Goal: Register for event/course

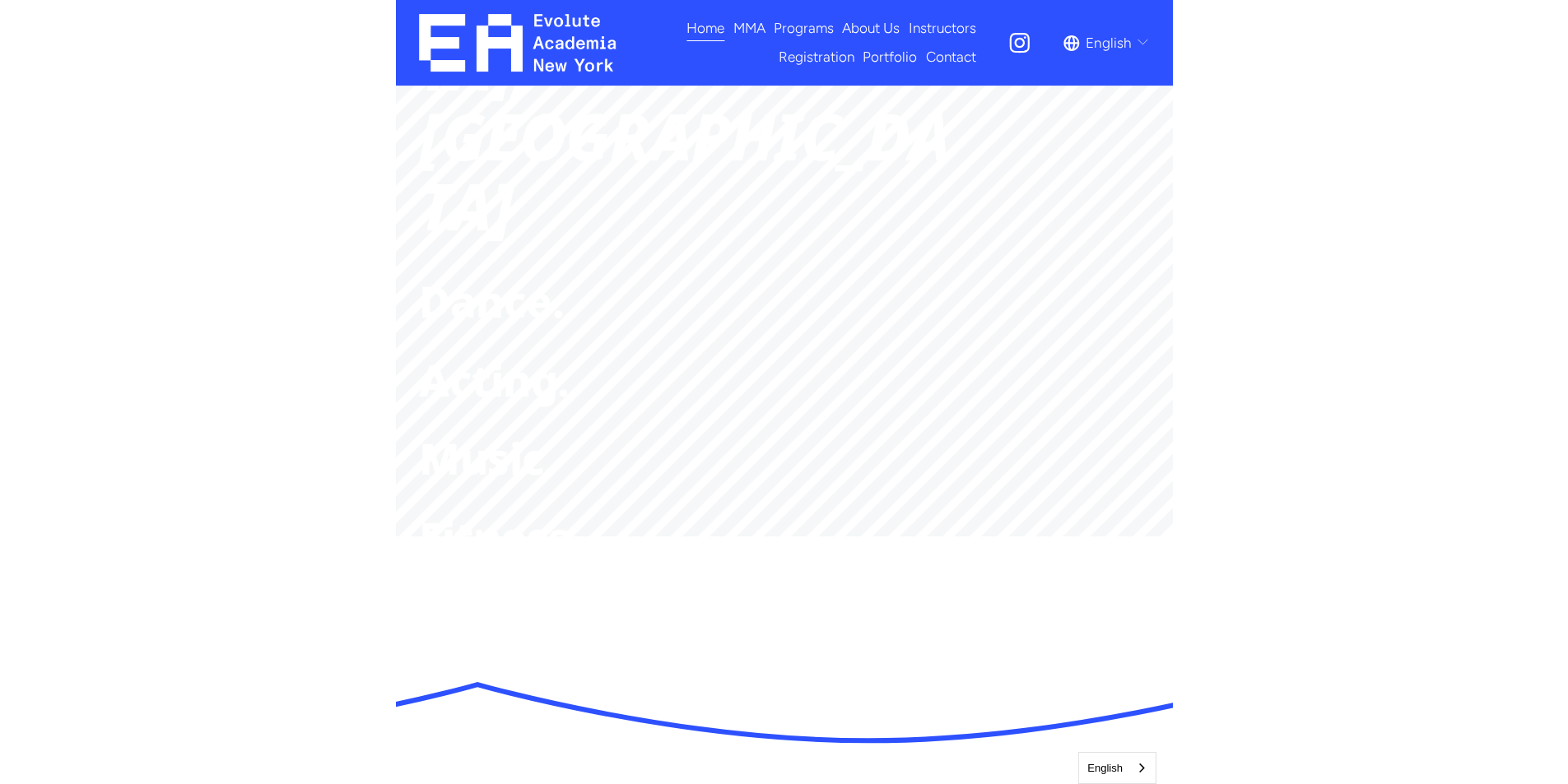
scroll to position [494, 0]
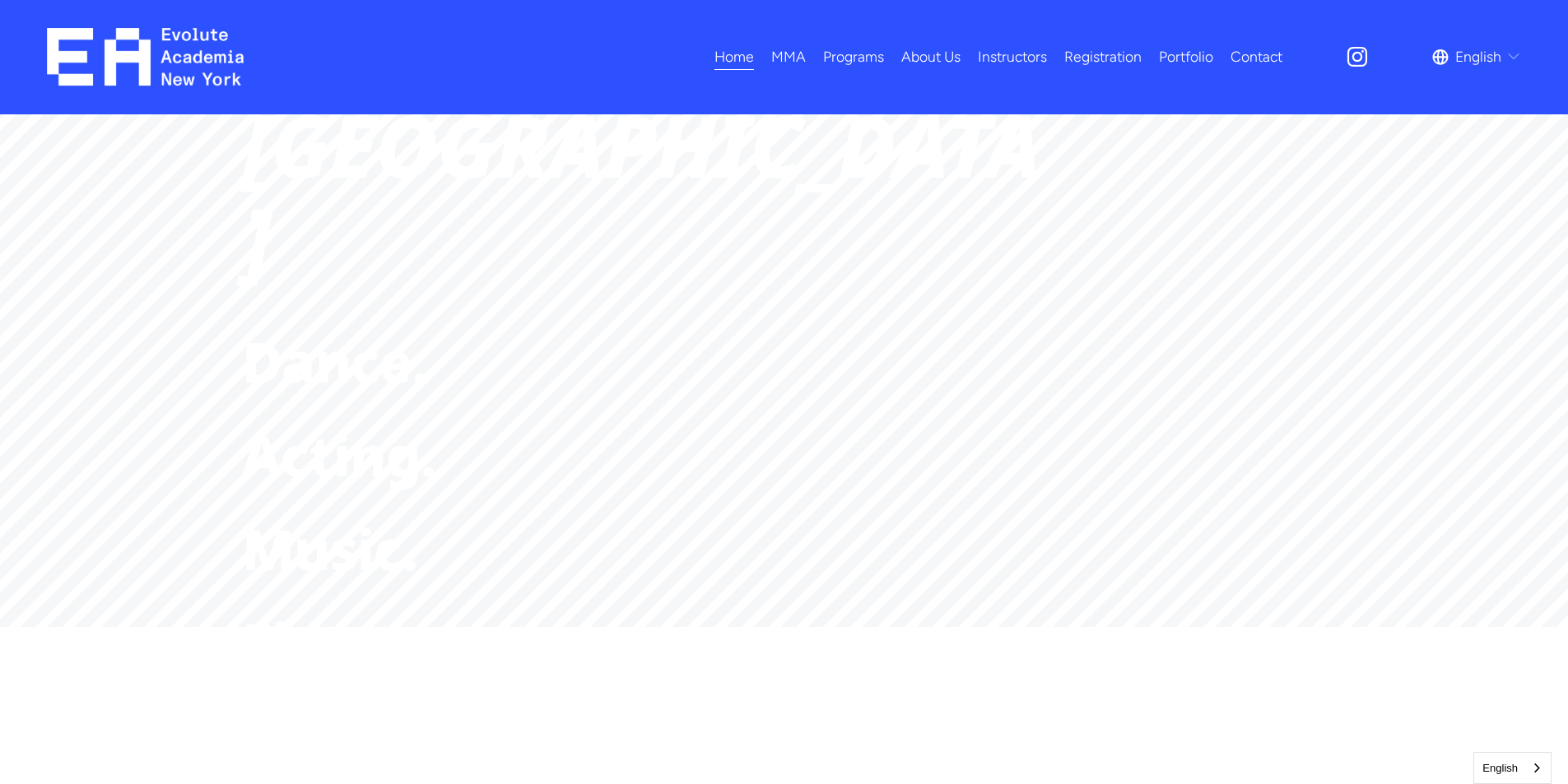
click at [775, 61] on span "MMA" at bounding box center [789, 56] width 34 height 26
click at [0, 0] on span "Kids MMA" at bounding box center [0, 0] width 0 height 0
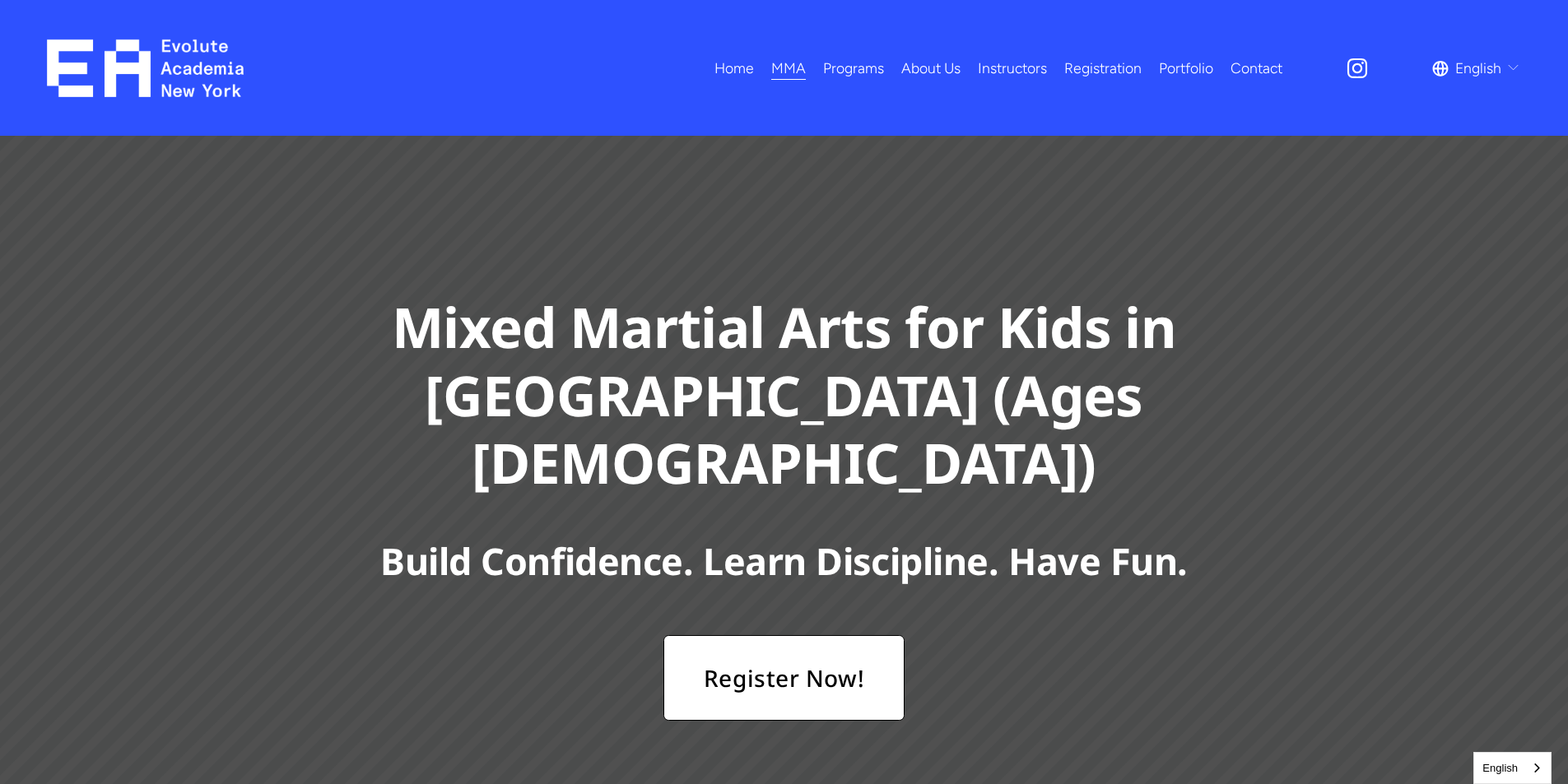
click at [791, 636] on link "Register Now!" at bounding box center [783, 678] width 241 height 86
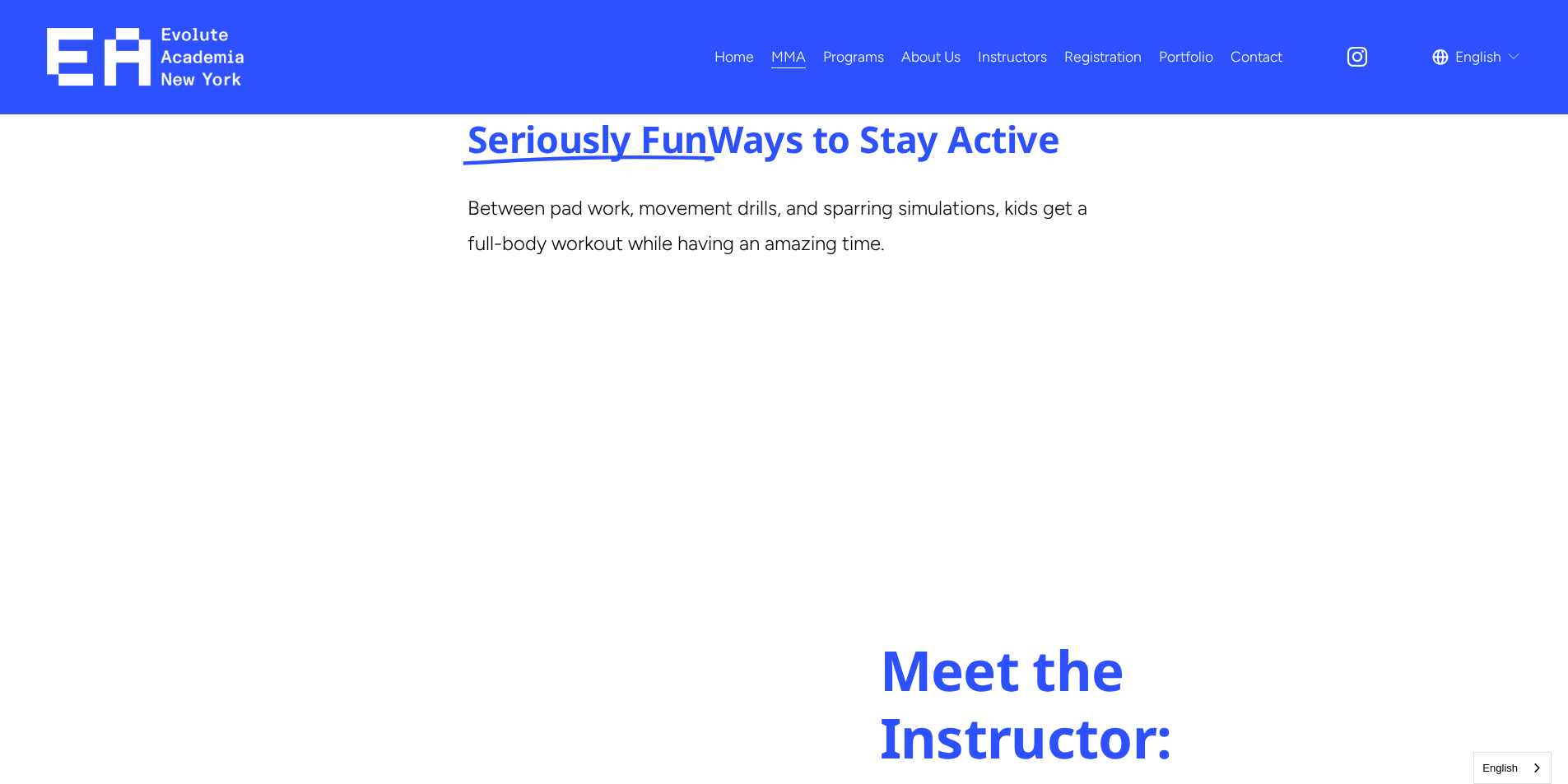
scroll to position [2802, 0]
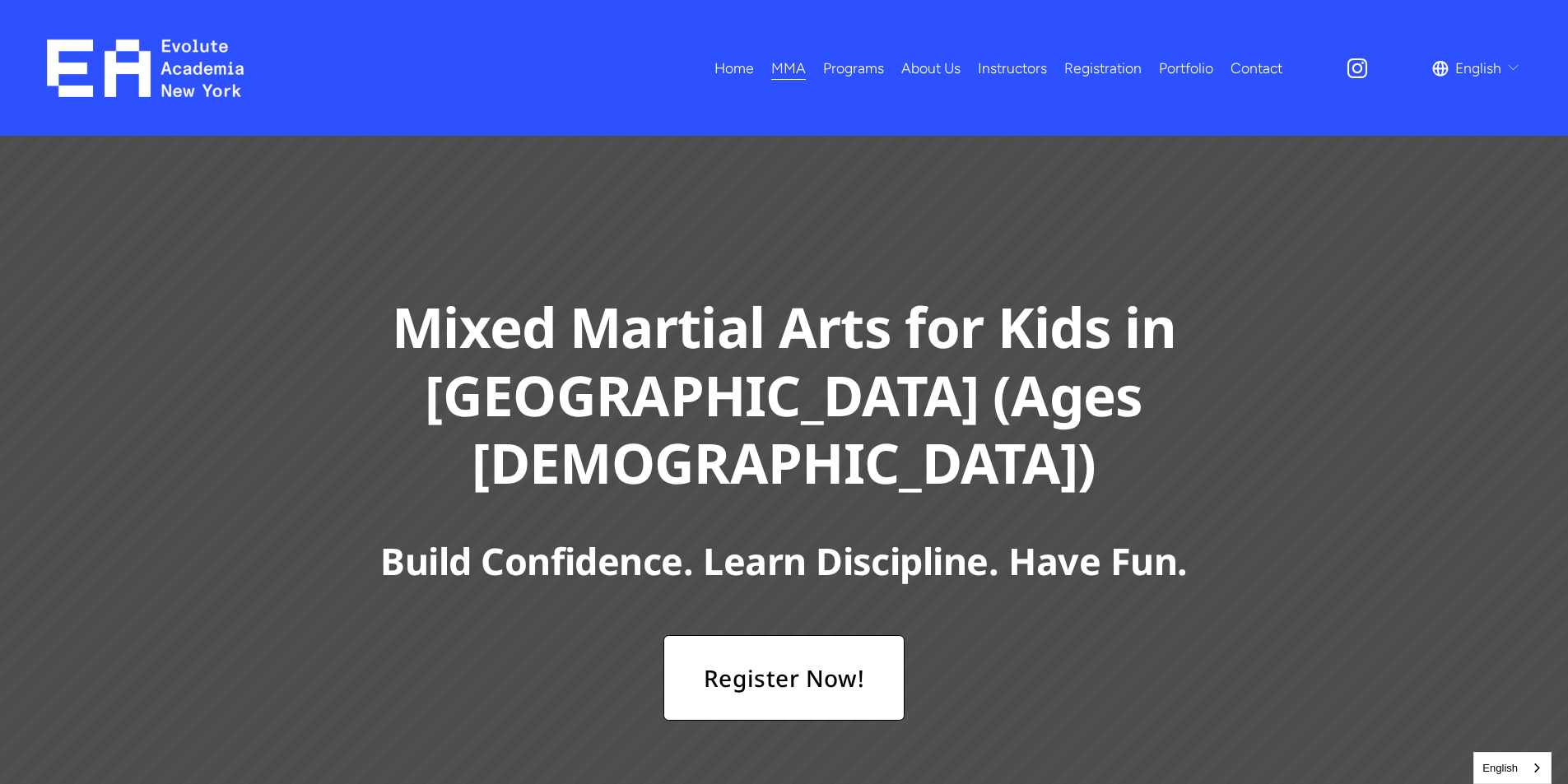
click at [0, 0] on span "Dance" at bounding box center [0, 0] width 0 height 0
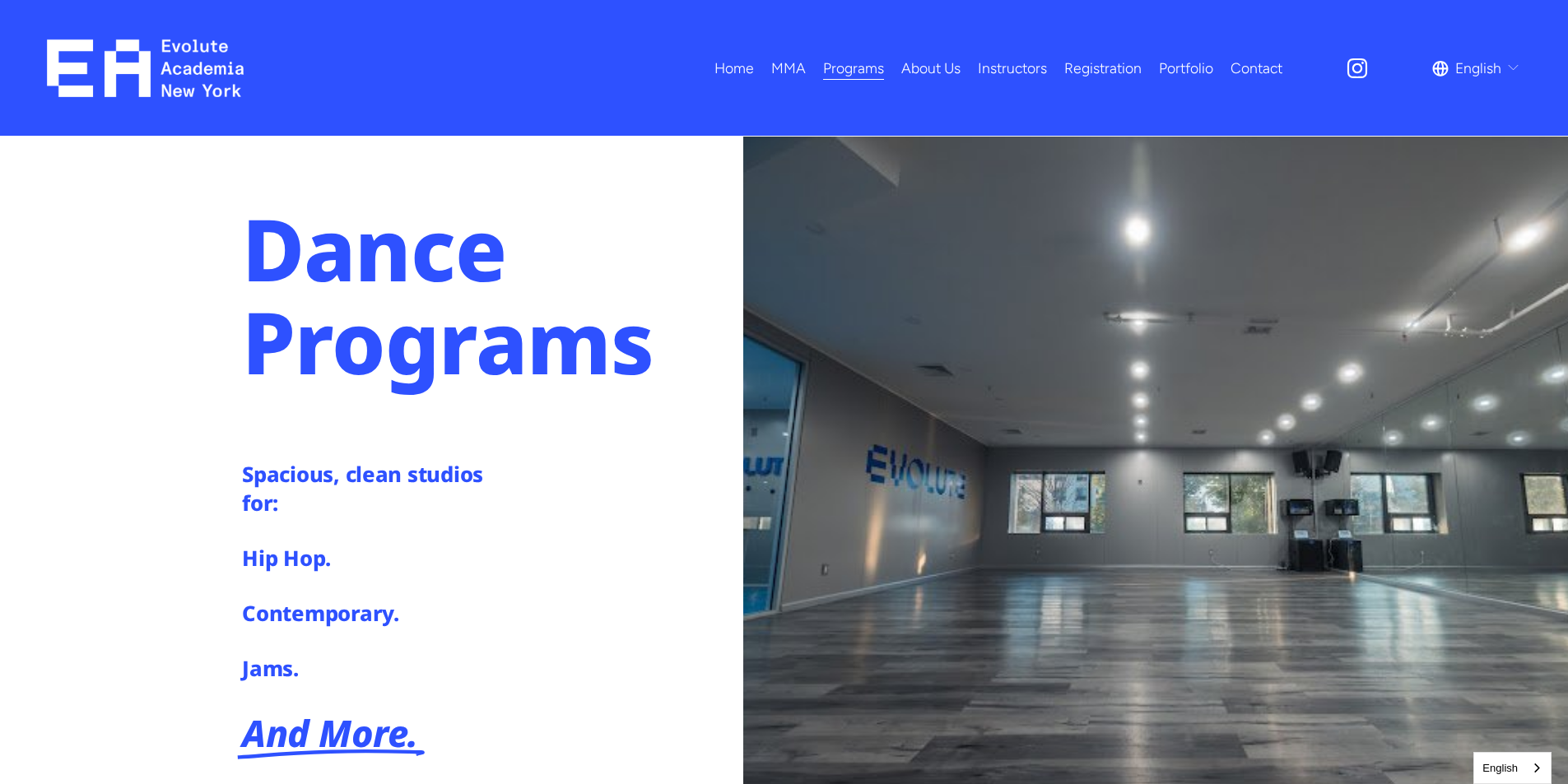
click at [0, 0] on span "Kids MMA" at bounding box center [0, 0] width 0 height 0
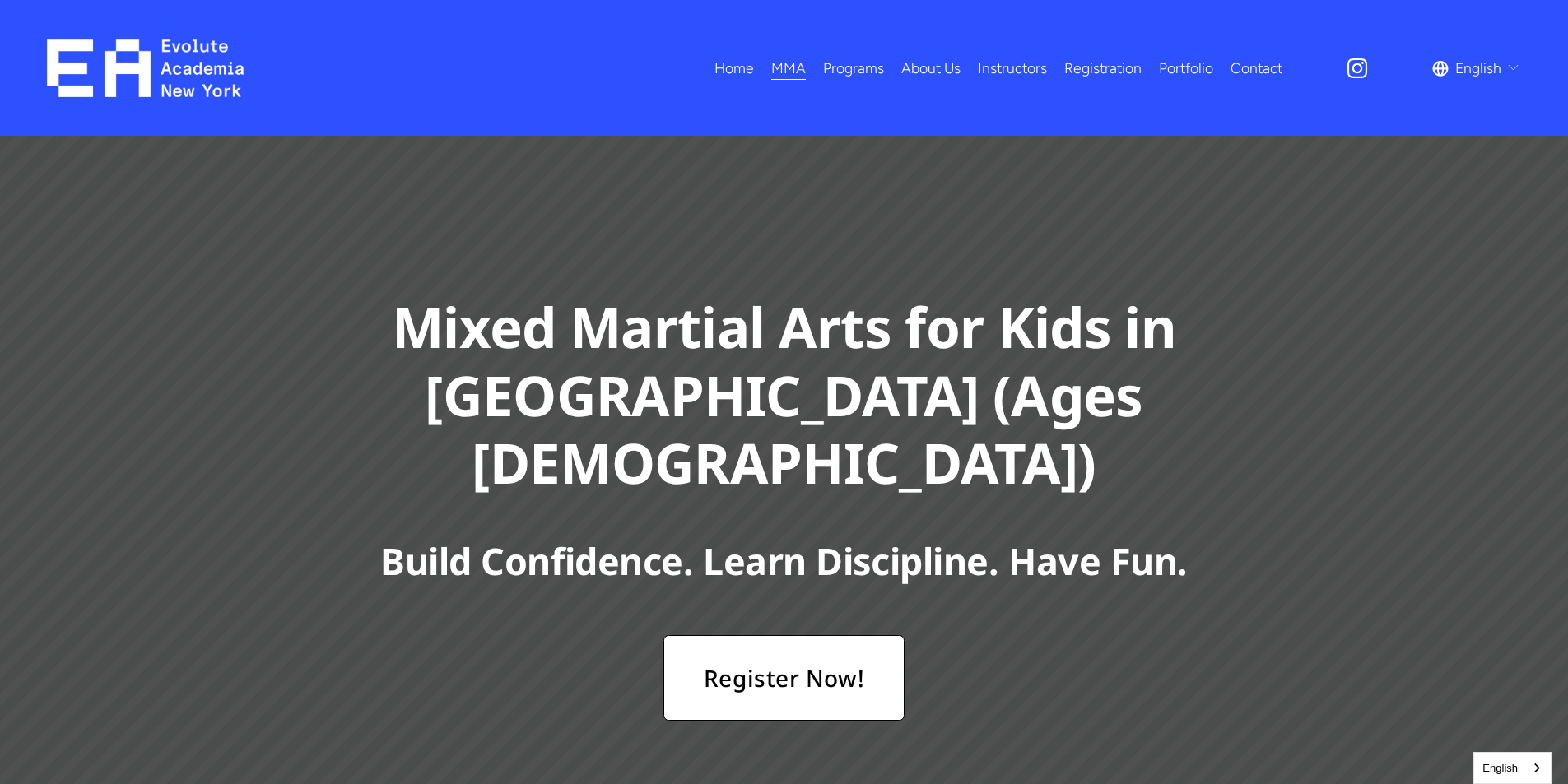
click at [141, 85] on img at bounding box center [145, 69] width 196 height 58
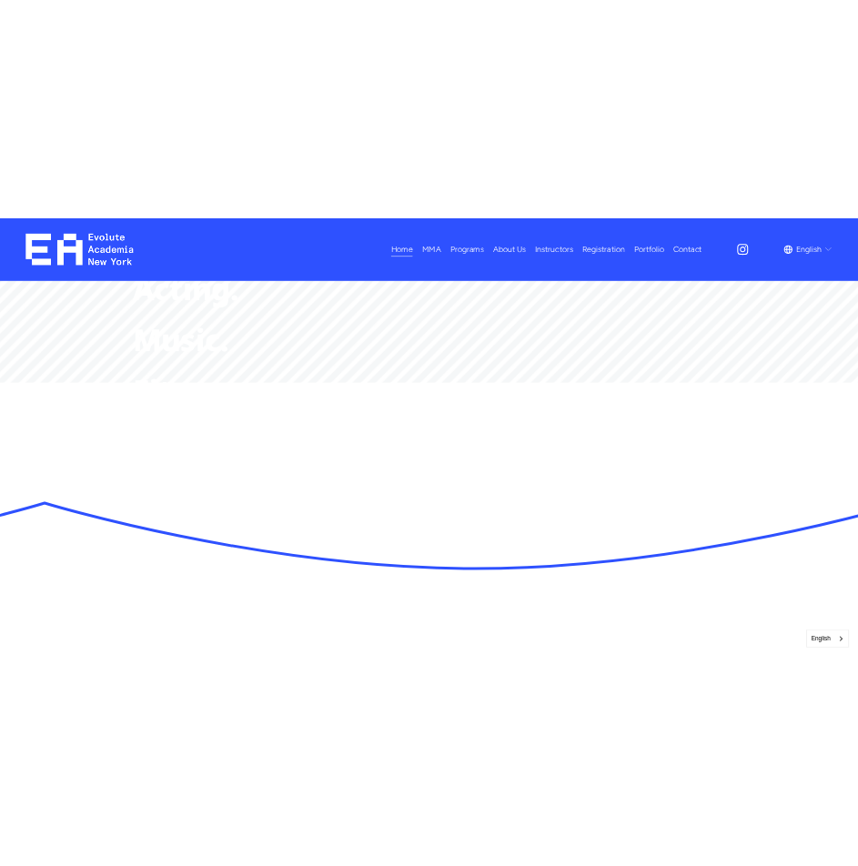
scroll to position [910, 0]
